Goal: Transaction & Acquisition: Purchase product/service

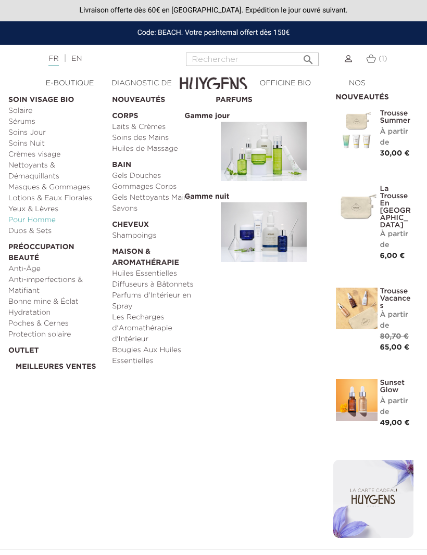
click at [20, 217] on link "Pour Homme" at bounding box center [56, 220] width 96 height 11
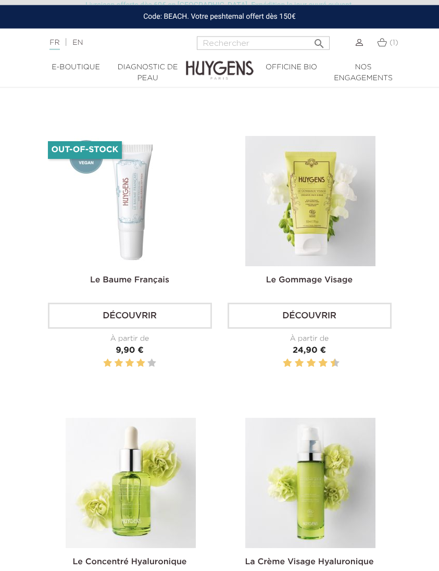
scroll to position [949, 0]
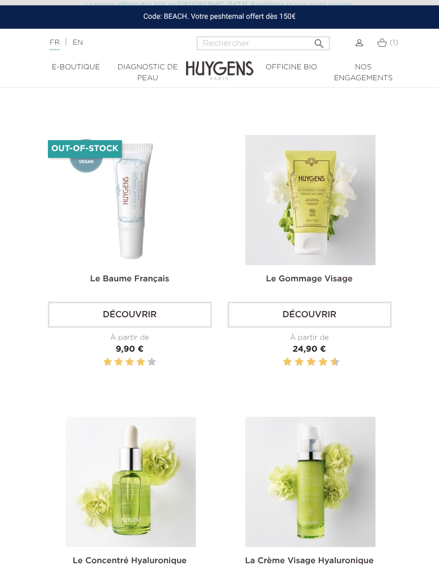
click at [437, 375] on section "Pertinence  Pertinence Nom, A à Z Nom, Z à A Prix, croissant Prix, décroissant…" at bounding box center [219, 548] width 439 height 2032
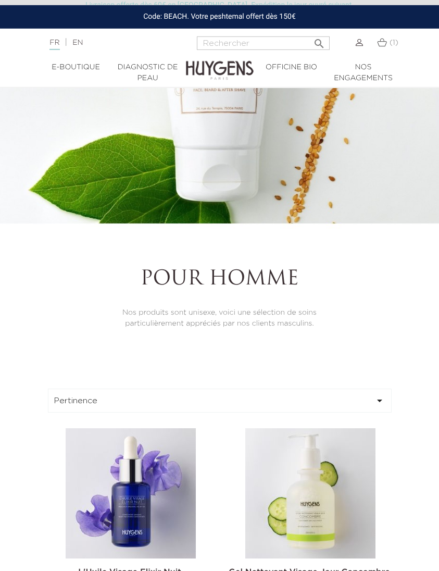
scroll to position [0, 0]
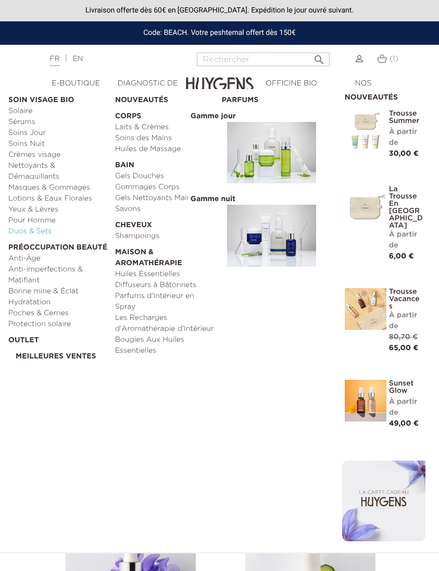
click at [21, 233] on link "Duos & Sets" at bounding box center [57, 231] width 99 height 11
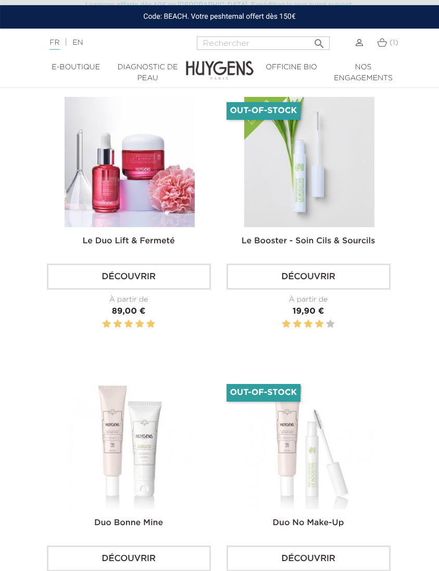
scroll to position [2392, 1]
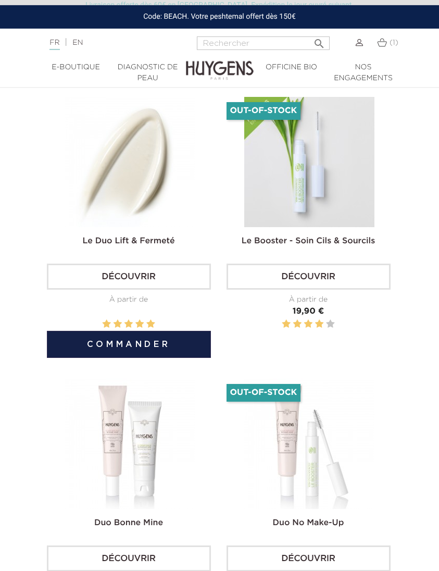
click at [107, 162] on img at bounding box center [130, 162] width 130 height 130
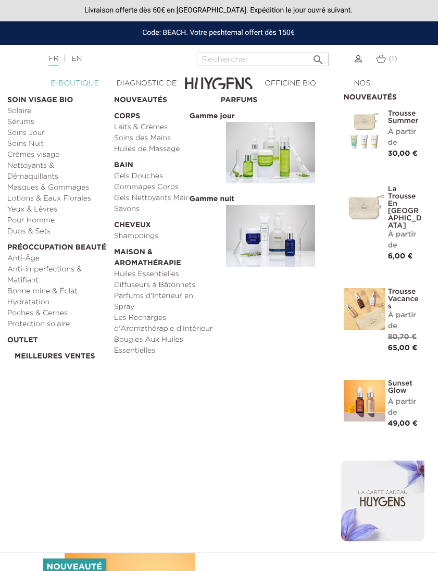
scroll to position [0, 2]
click at [17, 223] on link "Pour Homme" at bounding box center [56, 220] width 99 height 11
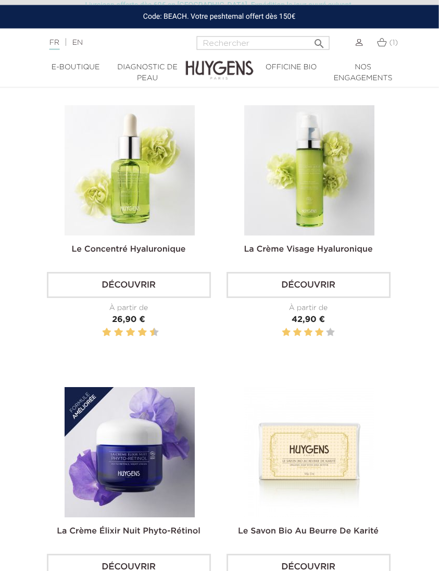
scroll to position [1260, 2]
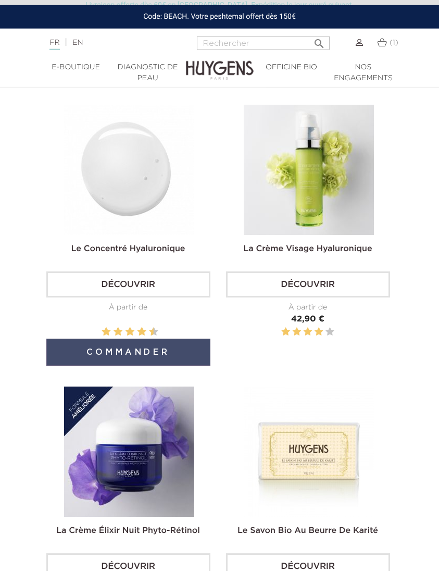
click at [70, 365] on button "Commander" at bounding box center [128, 351] width 164 height 27
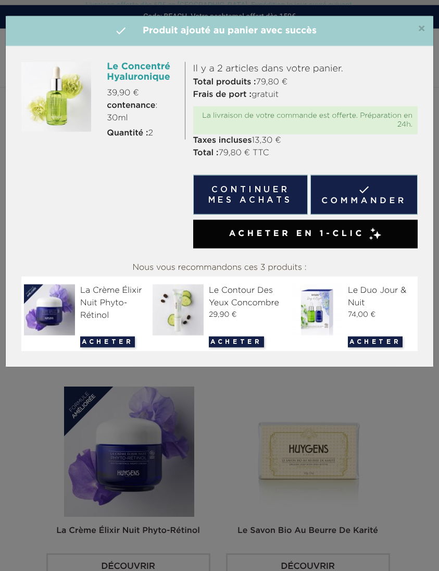
click at [432, 28] on div "×  Produit ajouté au panier avec succès" at bounding box center [219, 31] width 427 height 30
click at [422, 23] on span "×" at bounding box center [422, 29] width 8 height 12
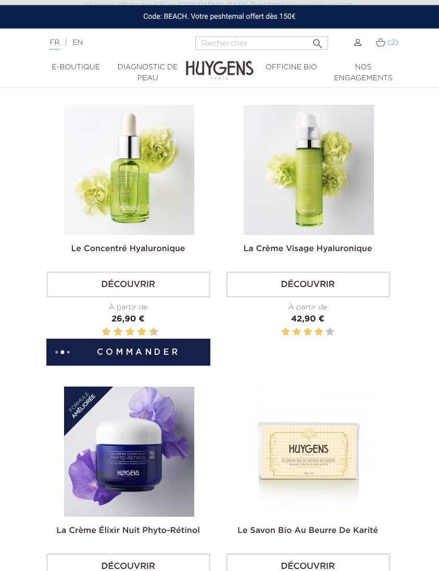
click at [382, 43] on img at bounding box center [380, 42] width 10 height 9
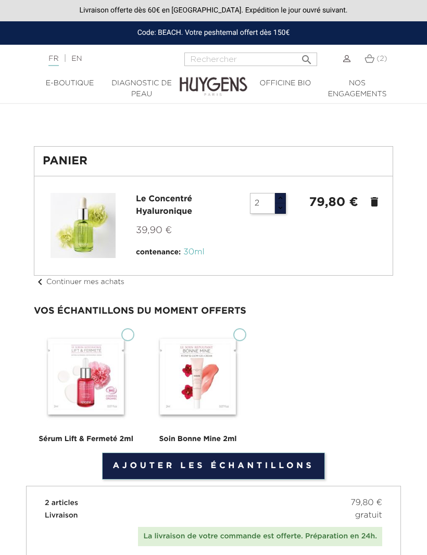
type input "3"
click at [268, 206] on input "3" at bounding box center [262, 203] width 25 height 21
click at [373, 207] on icon "delete" at bounding box center [374, 202] width 12 height 12
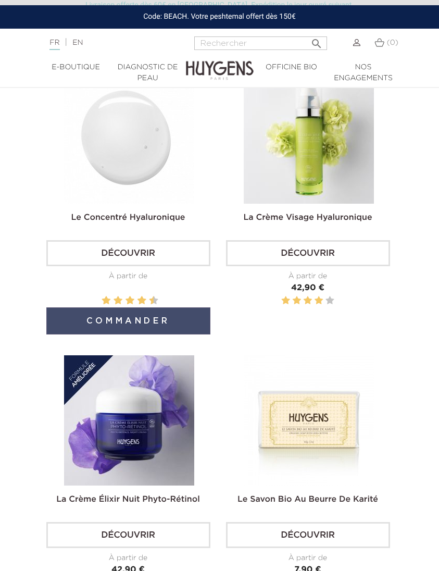
click at [179, 334] on button "Commander" at bounding box center [128, 320] width 164 height 27
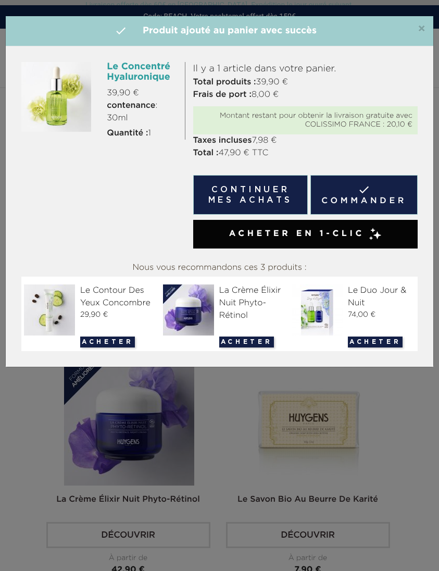
click at [431, 27] on div "×  Produit ajouté au panier avec succès" at bounding box center [219, 31] width 427 height 30
click at [424, 27] on span "×" at bounding box center [422, 29] width 8 height 12
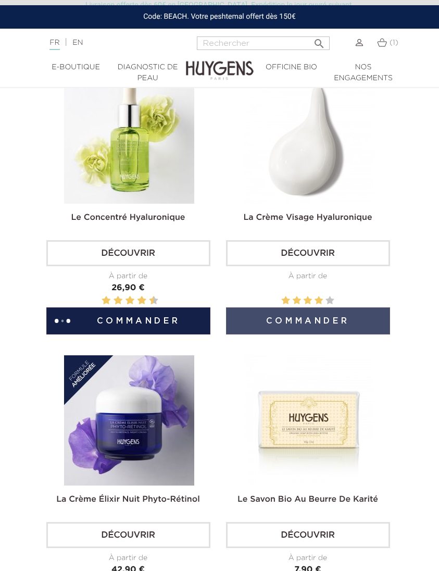
click at [328, 334] on button "Commander" at bounding box center [308, 320] width 164 height 27
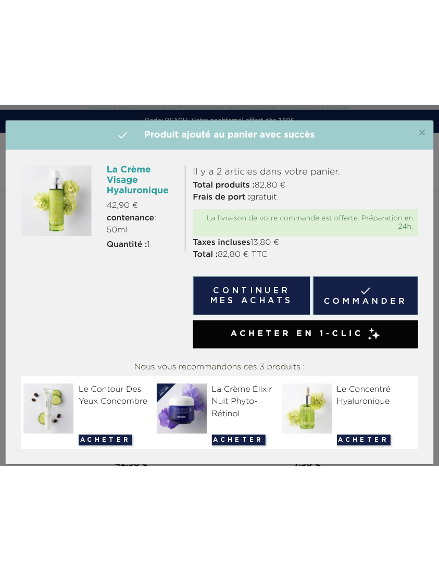
scroll to position [1299, 0]
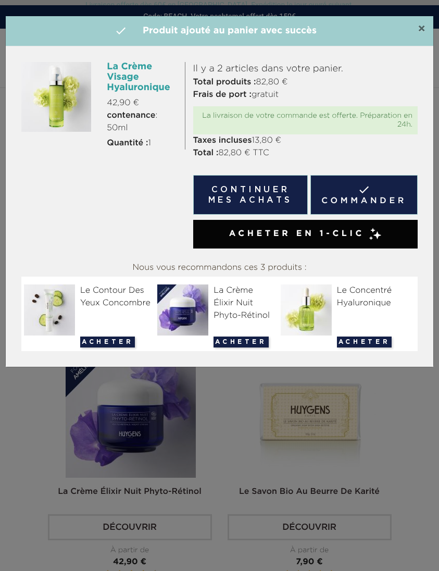
click at [420, 32] on span "×" at bounding box center [422, 29] width 8 height 12
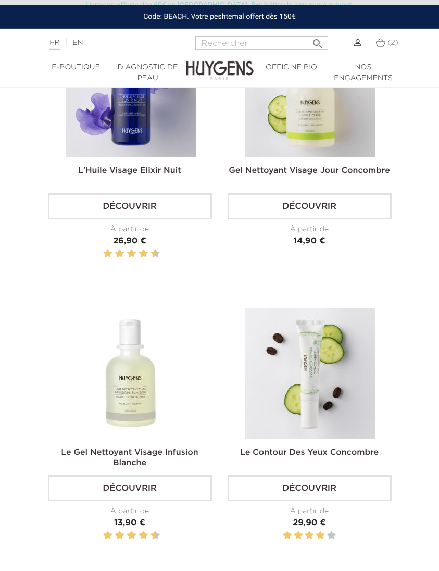
scroll to position [486, 0]
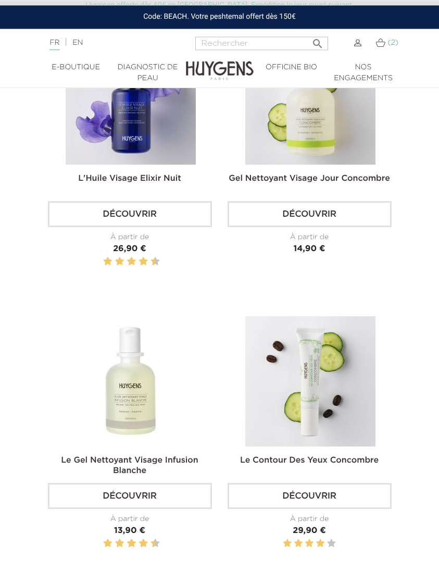
click at [378, 44] on img at bounding box center [380, 42] width 10 height 9
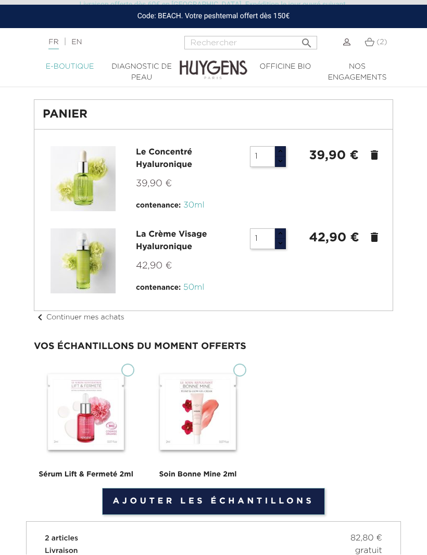
scroll to position [20, 0]
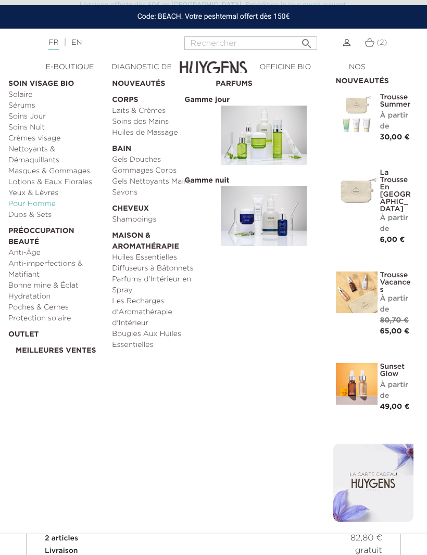
click at [19, 207] on link "Pour Homme" at bounding box center [56, 204] width 96 height 11
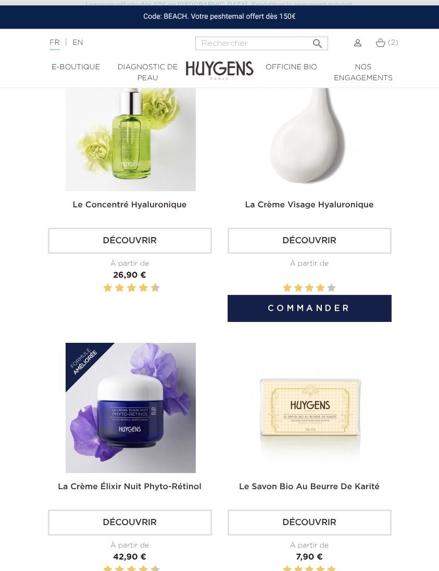
scroll to position [1304, 0]
click at [366, 254] on link "Découvrir" at bounding box center [309, 240] width 164 height 26
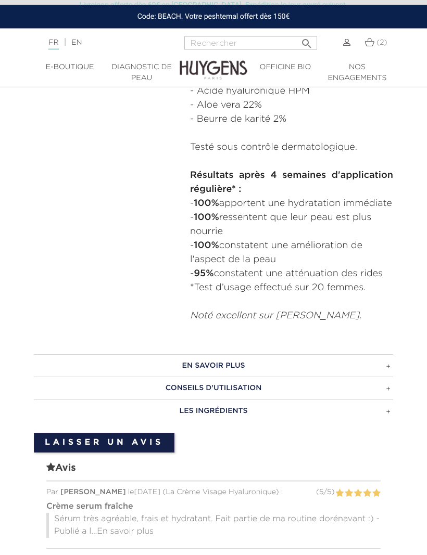
scroll to position [636, 0]
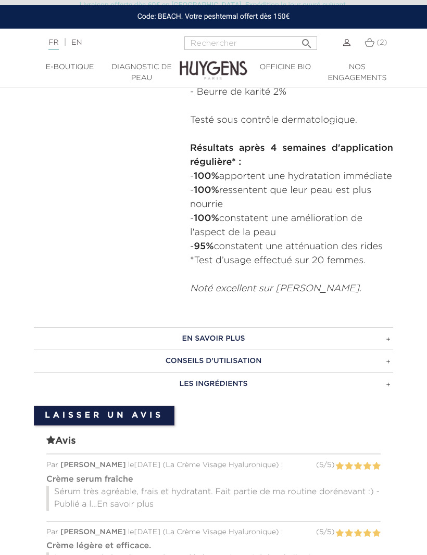
click at [385, 373] on h3 "CONSEILS D'UTILISATION" at bounding box center [213, 361] width 359 height 23
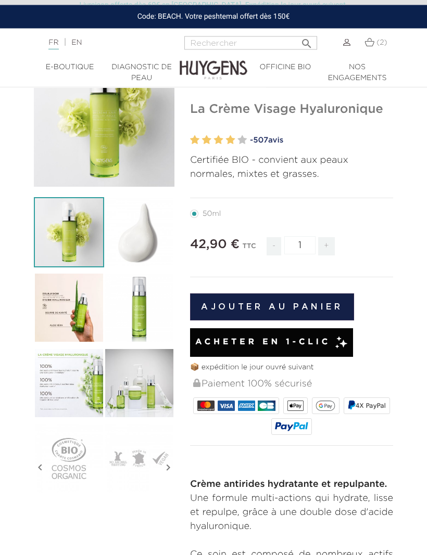
scroll to position [85, 0]
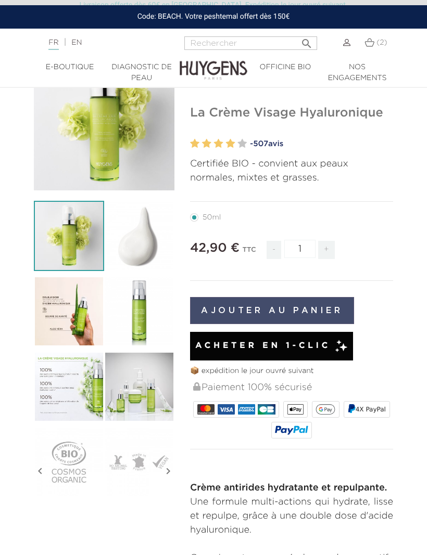
click at [332, 308] on button "Ajouter au panier" at bounding box center [272, 310] width 164 height 27
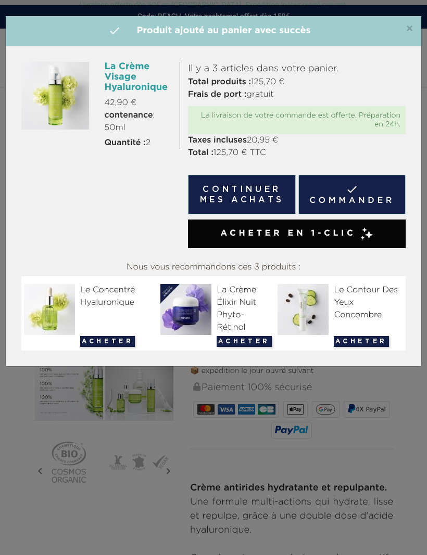
click at [401, 30] on h4 " Produit ajouté au panier avec succès" at bounding box center [214, 31] width 400 height 14
click at [412, 30] on span "×" at bounding box center [410, 29] width 8 height 12
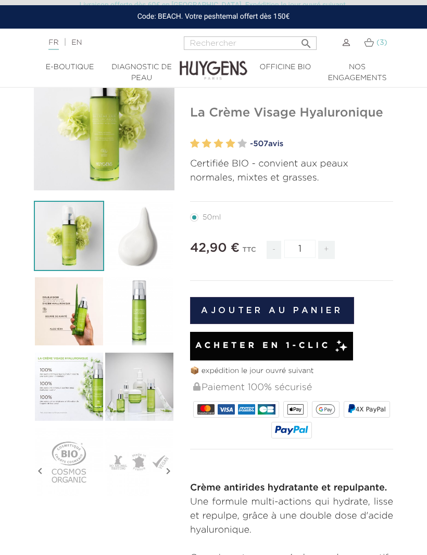
click at [370, 42] on img at bounding box center [369, 42] width 10 height 9
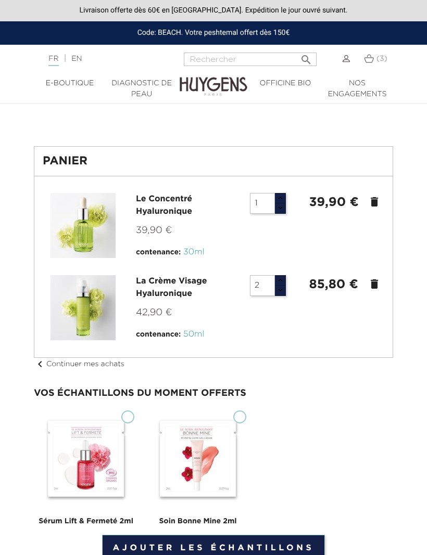
type input "1"
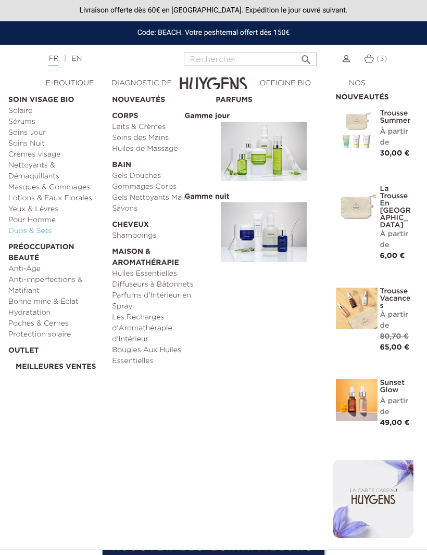
click at [27, 234] on link "Duos & Sets" at bounding box center [56, 231] width 96 height 11
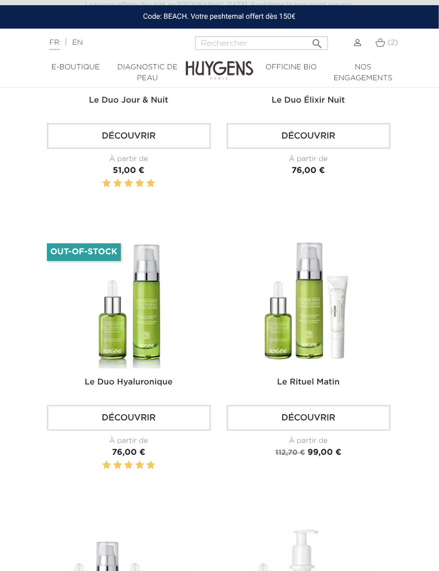
scroll to position [1104, 1]
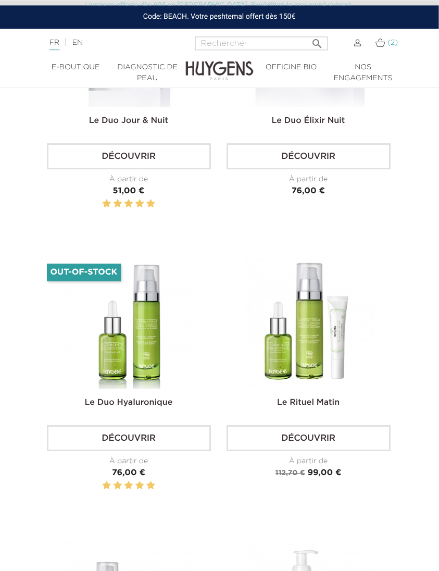
click at [387, 42] on span "(2)" at bounding box center [392, 42] width 10 height 7
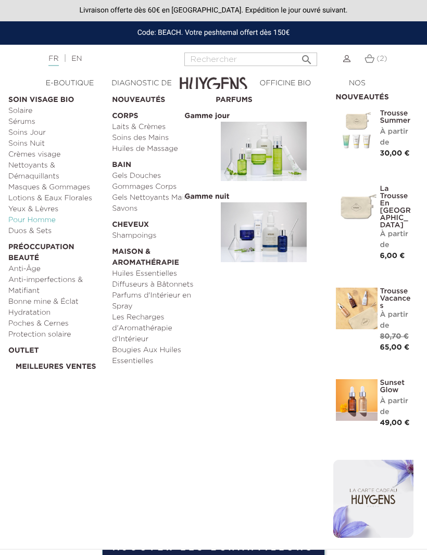
click at [49, 219] on link "Pour Homme" at bounding box center [56, 220] width 96 height 11
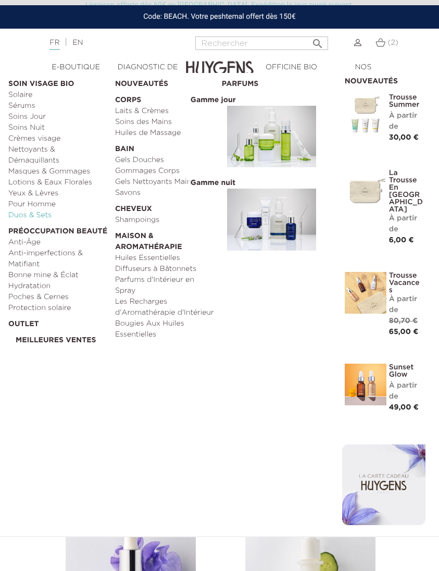
click at [42, 214] on link "Duos & Sets" at bounding box center [57, 215] width 99 height 11
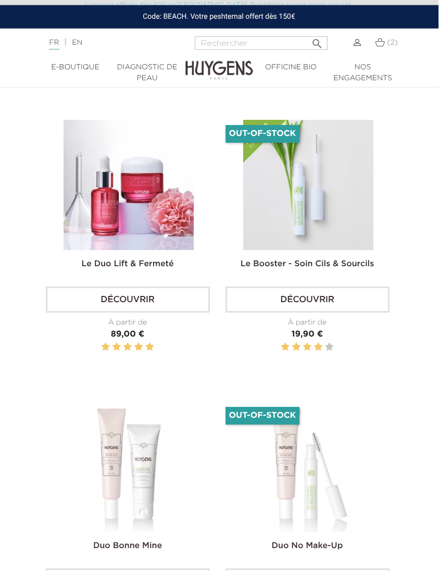
scroll to position [2390, 2]
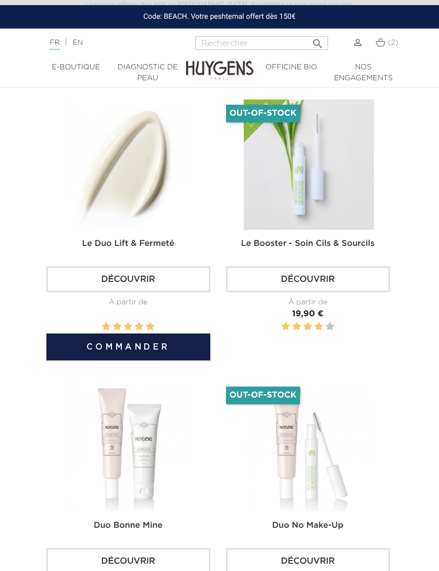
click at [98, 292] on link "Découvrir" at bounding box center [128, 279] width 164 height 26
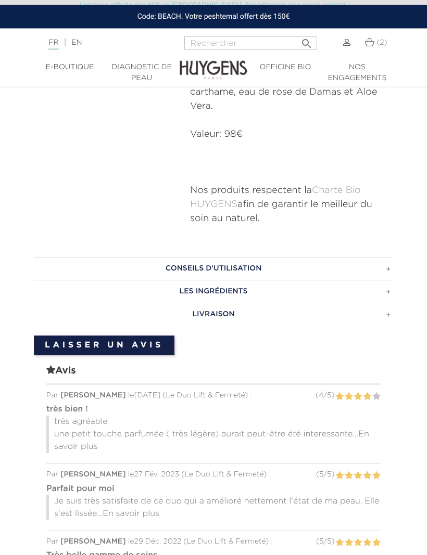
scroll to position [738, 0]
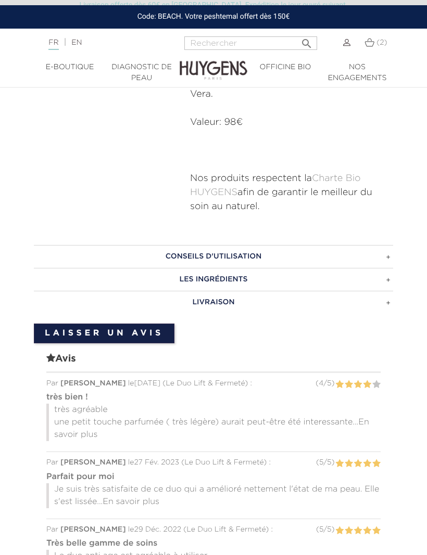
click at [96, 255] on h3 "CONSEILS D'UTILISATION" at bounding box center [213, 256] width 359 height 23
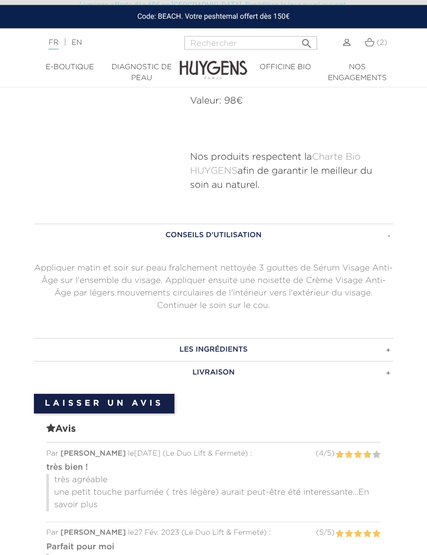
scroll to position [773, 0]
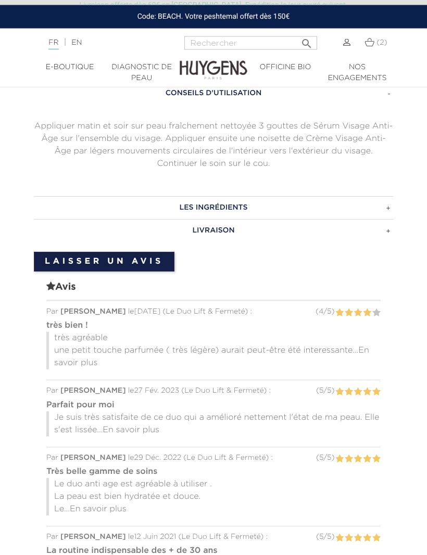
click at [104, 210] on h3 "LES INGRÉDIENTS" at bounding box center [213, 208] width 359 height 23
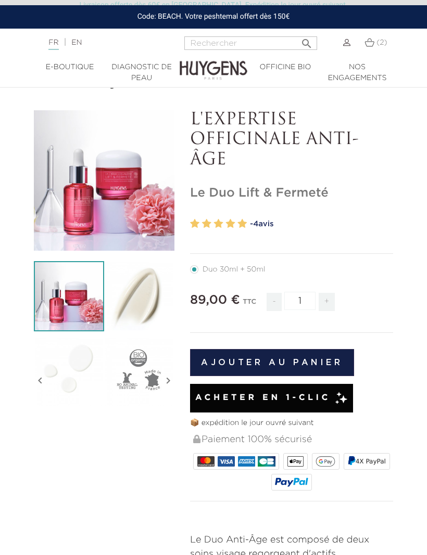
scroll to position [27, 0]
